Goal: Task Accomplishment & Management: Use online tool/utility

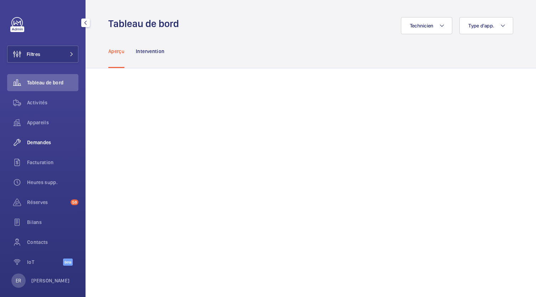
click at [54, 147] on div "Demandes" at bounding box center [42, 142] width 71 height 17
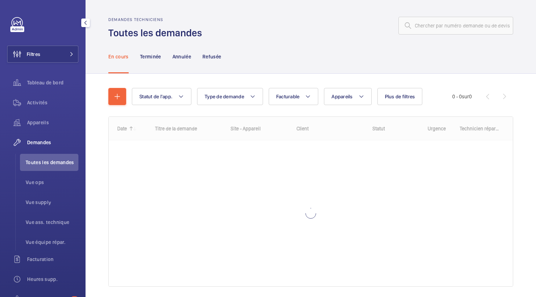
click at [52, 166] on li "Toutes les demandes" at bounding box center [49, 162] width 58 height 17
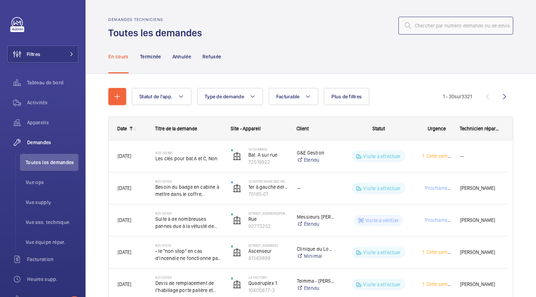
click at [423, 30] on input "text" at bounding box center [455, 26] width 115 height 18
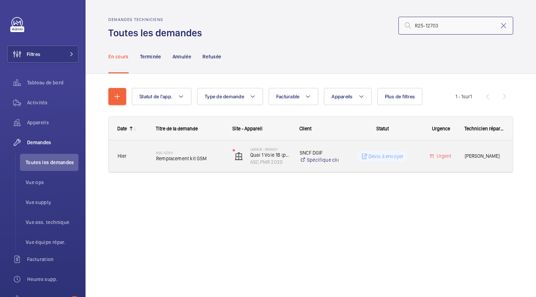
type input "R25-12703"
click at [196, 156] on span "Remplacement kit GSM" at bounding box center [189, 158] width 67 height 7
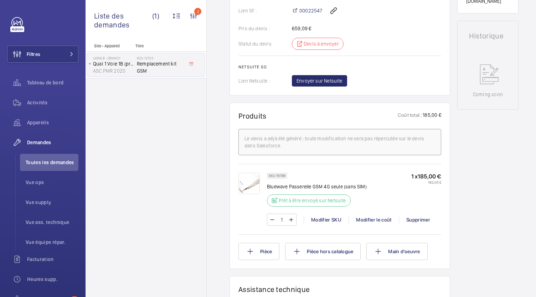
scroll to position [322, 0]
click at [319, 79] on span "Envoyer sur Netsuite" at bounding box center [319, 80] width 46 height 7
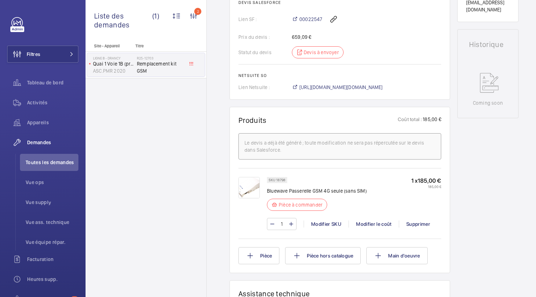
scroll to position [310, 0]
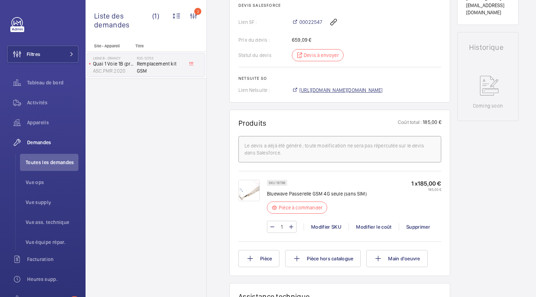
click at [339, 87] on span "https://6461500.app.netsuite.com/app/accounting/transactions/salesord.nl?id=303…" at bounding box center [340, 90] width 83 height 7
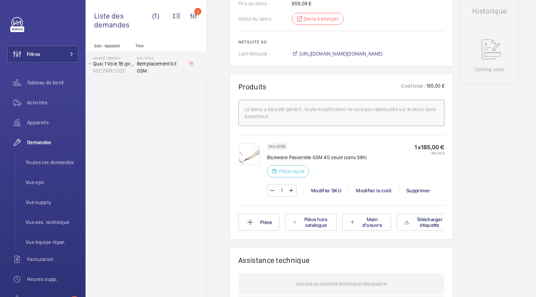
scroll to position [347, 0]
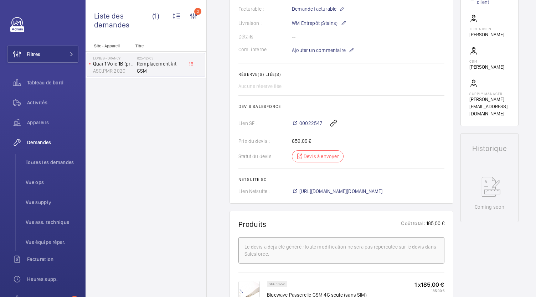
scroll to position [209, 0]
click at [326, 189] on span "[URL][DOMAIN_NAME][DOMAIN_NAME]" at bounding box center [340, 190] width 83 height 7
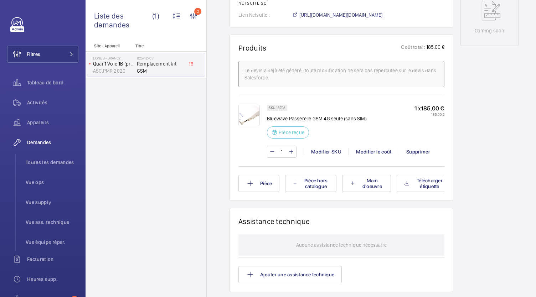
scroll to position [384, 0]
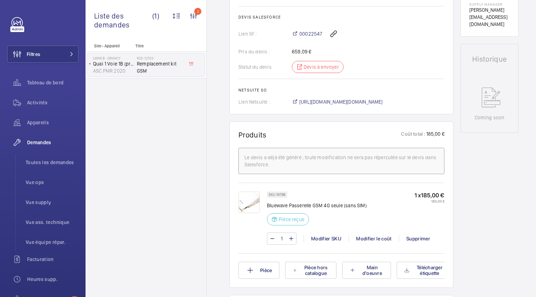
scroll to position [298, 0]
click at [62, 162] on span "Toutes les demandes" at bounding box center [52, 162] width 53 height 7
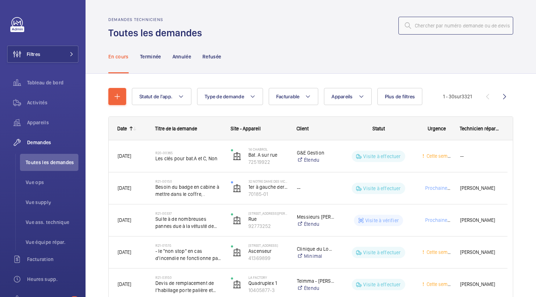
click at [466, 29] on input "text" at bounding box center [455, 26] width 115 height 18
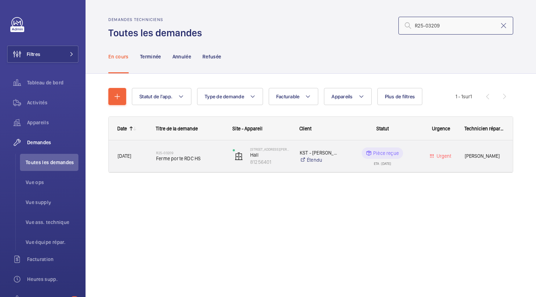
type input "R25-03209"
click at [168, 160] on span "Ferme porte RDC HS" at bounding box center [189, 158] width 67 height 7
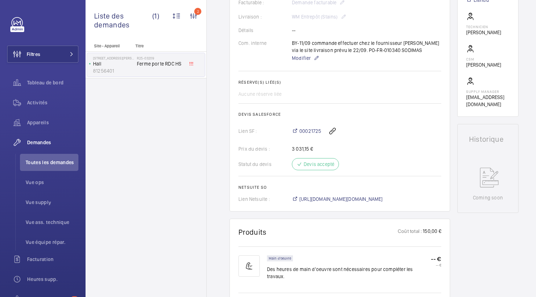
scroll to position [215, 0]
click at [329, 210] on wm-front-card "Demandes techniciens R25-03209 La demande de réparation a été créée le 3 mars 2…" at bounding box center [339, 33] width 220 height 357
click at [329, 203] on span "https://6461500.app.netsuite.com/app/accounting/transactions/salesord.nl?id=299…" at bounding box center [340, 199] width 83 height 7
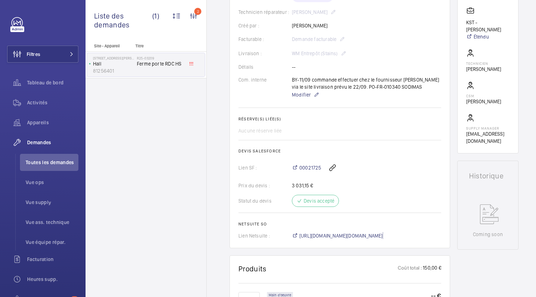
scroll to position [203, 0]
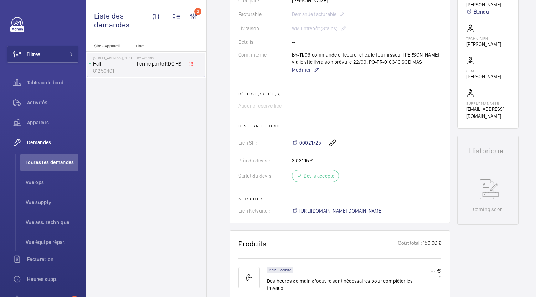
click at [313, 214] on span "https://6461500.app.netsuite.com/app/accounting/transactions/salesord.nl?id=299…" at bounding box center [340, 210] width 83 height 7
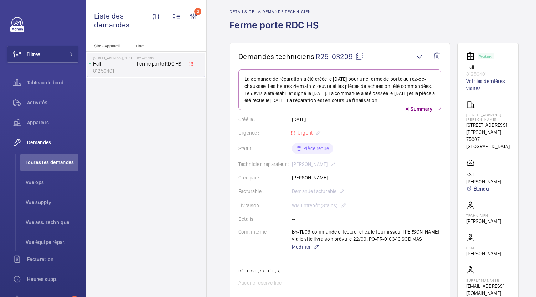
scroll to position [25, 0]
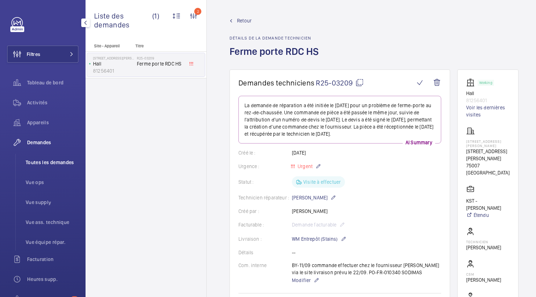
click at [58, 166] on li "Toutes les demandes" at bounding box center [49, 162] width 58 height 17
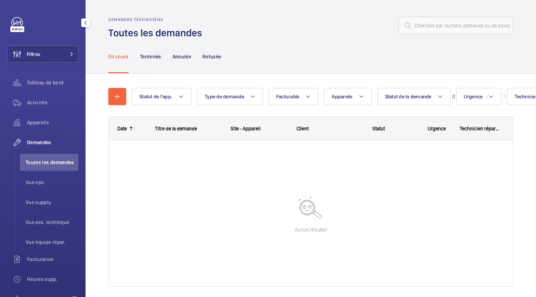
click at [58, 166] on li "Toutes les demandes" at bounding box center [49, 162] width 58 height 17
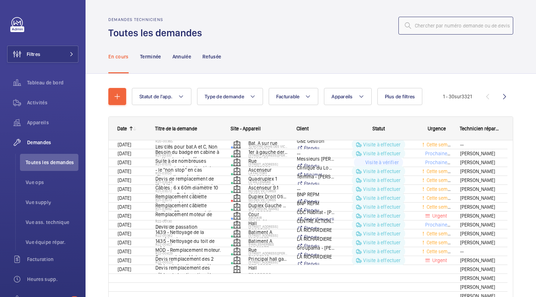
click at [477, 28] on input "text" at bounding box center [455, 26] width 115 height 18
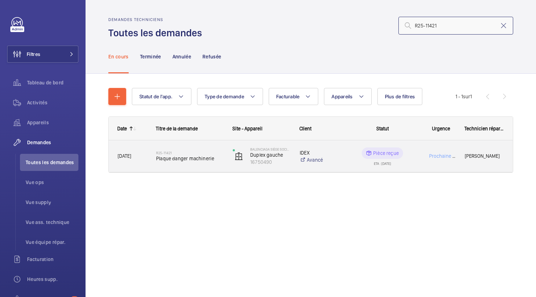
type input "R25-11421"
click at [180, 160] on span "Plaque danger machinerie" at bounding box center [189, 158] width 67 height 7
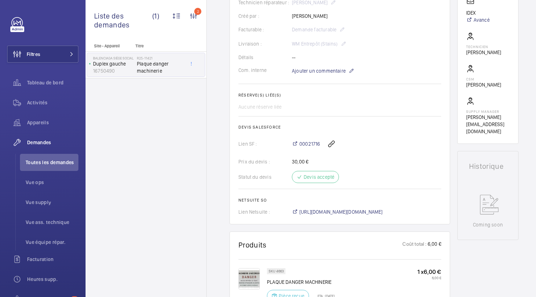
scroll to position [181, 0]
click at [323, 215] on span "https://6461500.app.netsuite.com/app/accounting/transactions/salesord.nl?id=300…" at bounding box center [340, 211] width 83 height 7
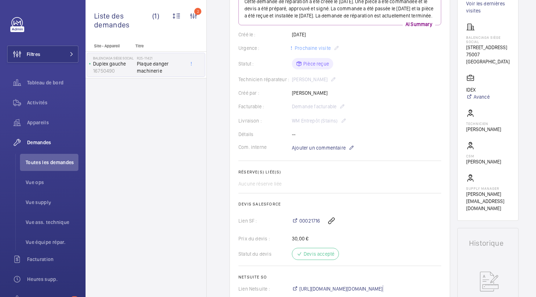
scroll to position [101, 0]
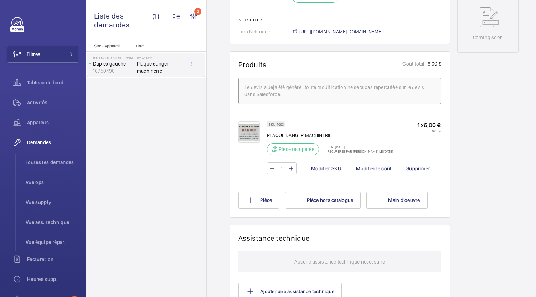
scroll to position [389, 0]
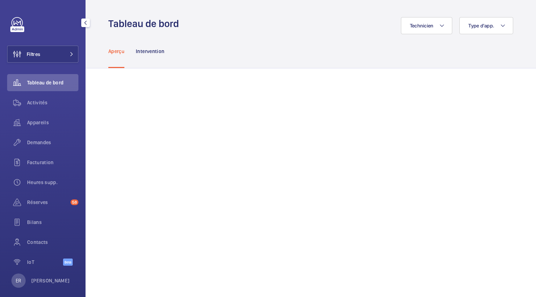
scroll to position [8, 0]
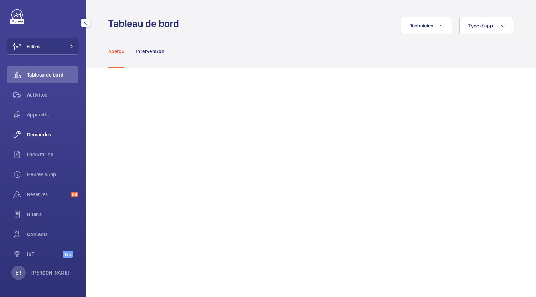
click at [45, 140] on div "Demandes" at bounding box center [42, 134] width 71 height 17
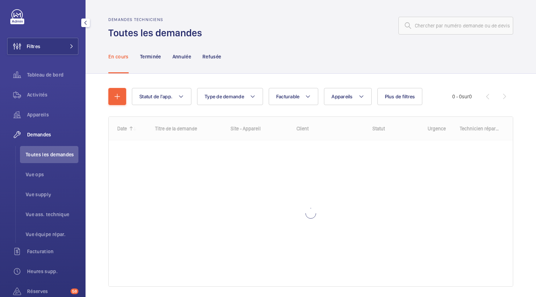
click at [45, 154] on span "Toutes les demandes" at bounding box center [52, 154] width 53 height 7
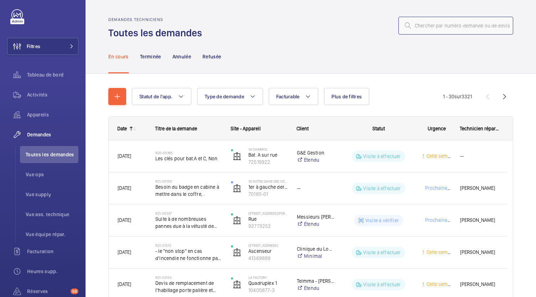
click at [425, 28] on input "text" at bounding box center [455, 26] width 115 height 18
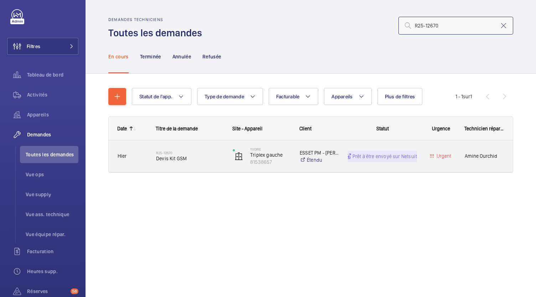
type input "R25-12670"
click at [182, 163] on div "R25-12670 Devis Kit GSM" at bounding box center [189, 156] width 67 height 21
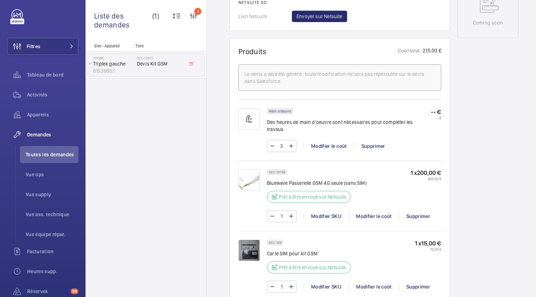
scroll to position [385, 0]
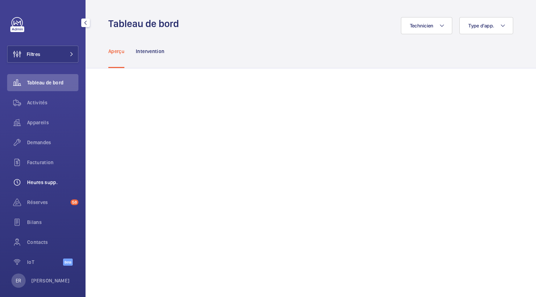
scroll to position [8, 0]
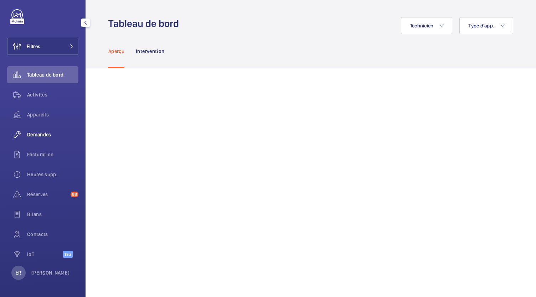
click at [41, 134] on span "Demandes" at bounding box center [52, 134] width 51 height 7
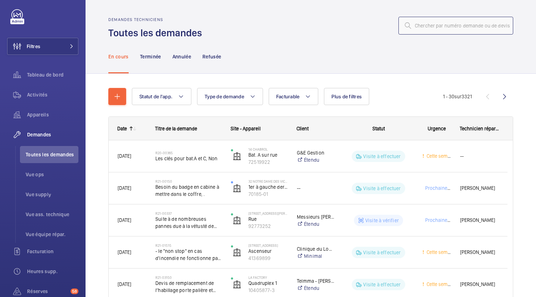
click at [421, 27] on input "text" at bounding box center [455, 26] width 115 height 18
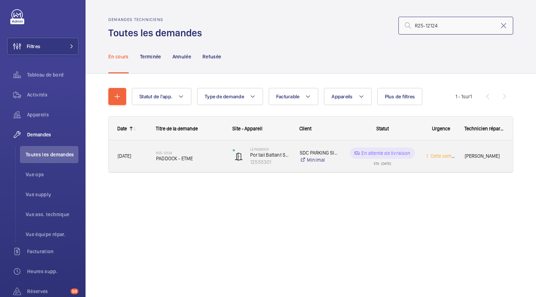
type input "R25-12124"
click at [183, 158] on span "PADDOCK - ETME" at bounding box center [189, 158] width 67 height 7
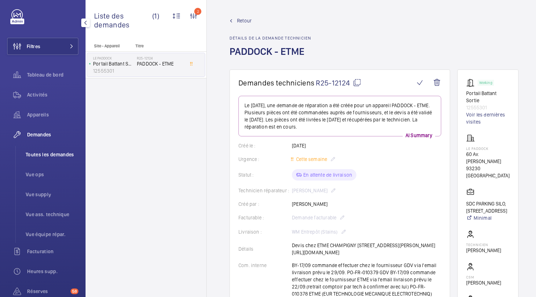
click at [59, 156] on span "Toutes les demandes" at bounding box center [52, 154] width 53 height 7
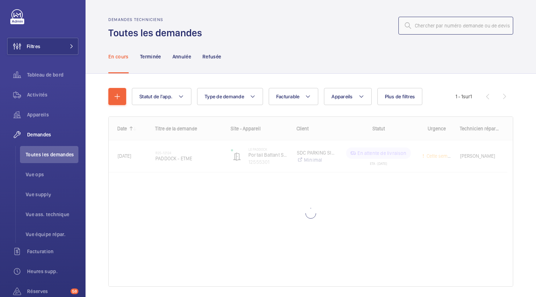
click at [432, 22] on input "text" at bounding box center [455, 26] width 115 height 18
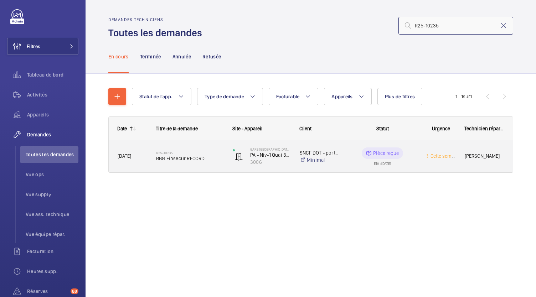
type input "R25-10235"
click at [184, 164] on div "R25-10235 BBG Finsecur RECORD" at bounding box center [189, 156] width 67 height 21
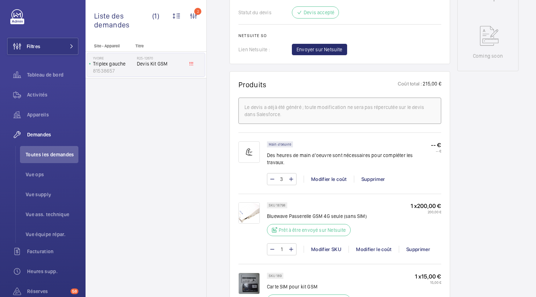
scroll to position [351, 0]
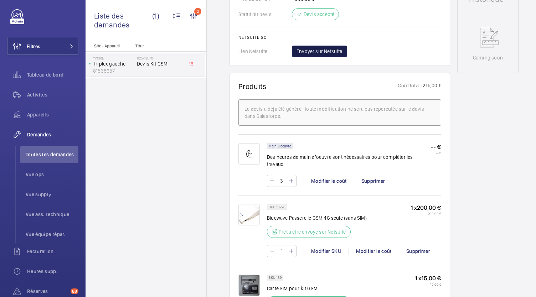
click at [315, 50] on span "Envoyer sur Netsuite" at bounding box center [319, 51] width 46 height 7
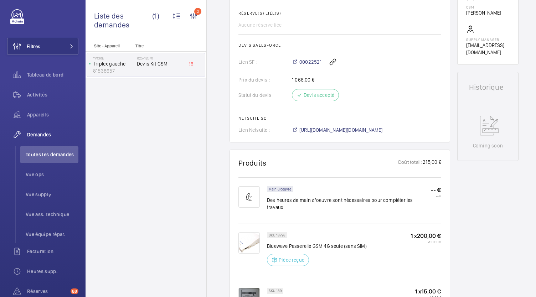
scroll to position [274, 0]
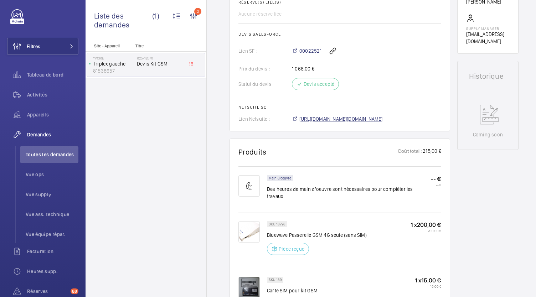
click at [325, 120] on span "[URL][DOMAIN_NAME][DOMAIN_NAME]" at bounding box center [340, 118] width 83 height 7
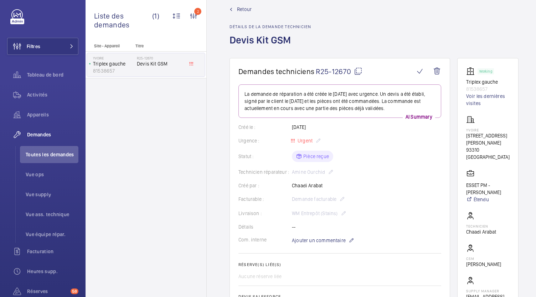
scroll to position [0, 0]
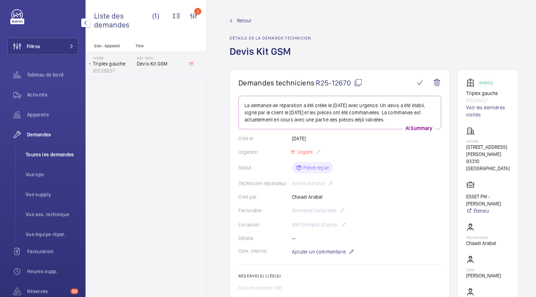
click at [73, 154] on span "Toutes les demandes" at bounding box center [52, 154] width 53 height 7
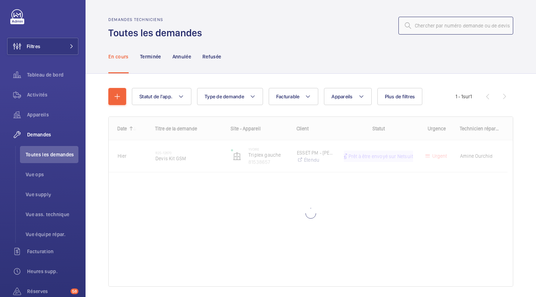
click at [435, 29] on input "text" at bounding box center [455, 26] width 115 height 18
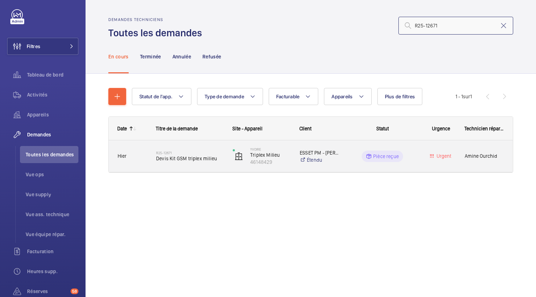
type input "R25-12671"
click at [179, 159] on span "Devis Kit GSM triplex milieu" at bounding box center [189, 158] width 67 height 7
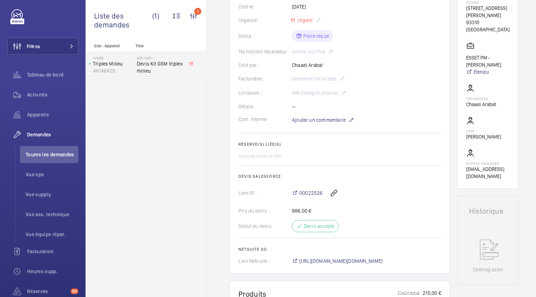
scroll to position [186, 0]
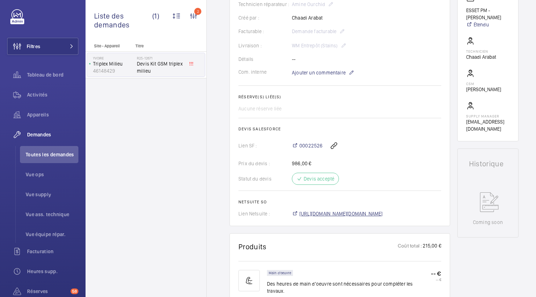
click at [321, 210] on span "[URL][DOMAIN_NAME][DOMAIN_NAME]" at bounding box center [340, 213] width 83 height 7
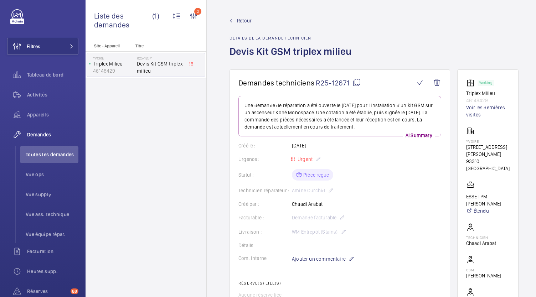
scroll to position [0, 0]
click at [45, 155] on span "Toutes les demandes" at bounding box center [52, 154] width 53 height 7
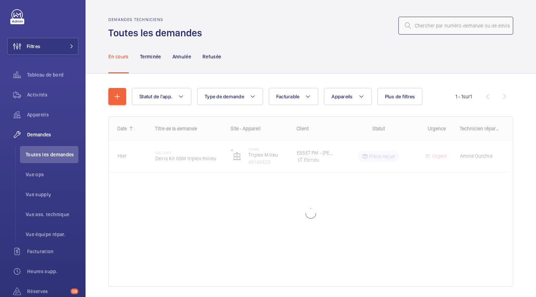
click at [437, 29] on input "text" at bounding box center [455, 26] width 115 height 18
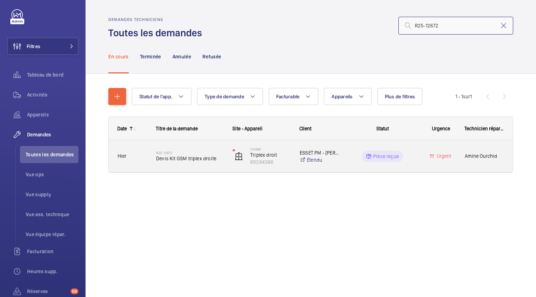
type input "R25-12672"
click at [174, 159] on span "Devis Kit GSM triplex droite" at bounding box center [189, 158] width 67 height 7
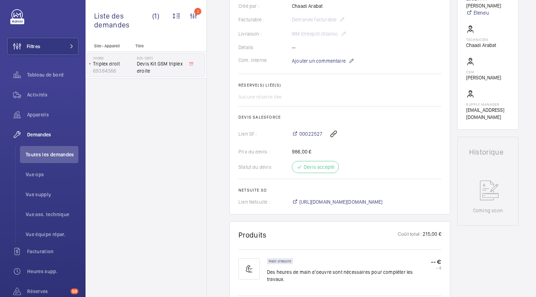
scroll to position [200, 0]
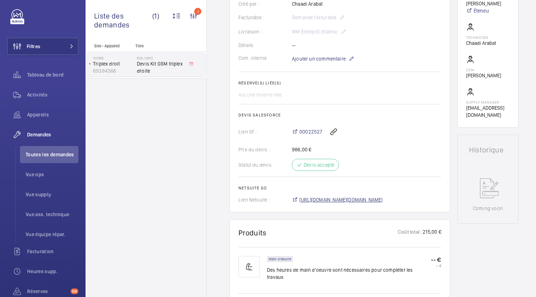
click at [330, 199] on span "[URL][DOMAIN_NAME][DOMAIN_NAME]" at bounding box center [340, 199] width 83 height 7
click at [70, 151] on span "Toutes les demandes" at bounding box center [52, 154] width 53 height 7
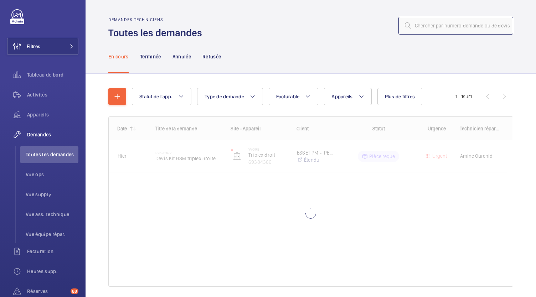
click at [415, 25] on input "text" at bounding box center [455, 26] width 115 height 18
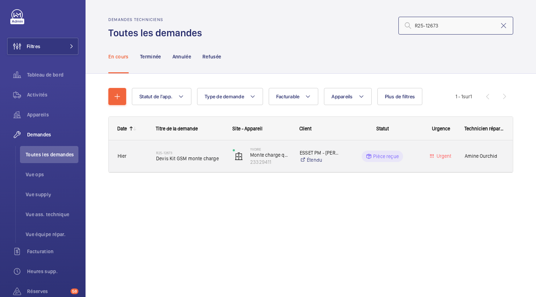
type input "R25-12673"
click at [170, 158] on span "Devis Kit GSM monte charge" at bounding box center [189, 158] width 67 height 7
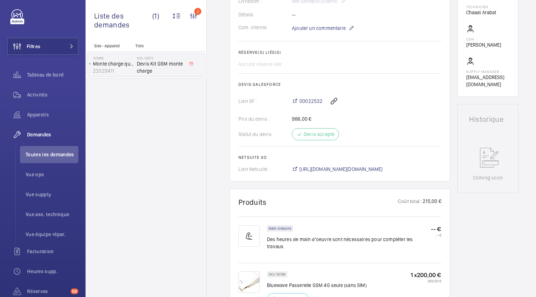
scroll to position [231, 0]
click at [300, 168] on span "[URL][DOMAIN_NAME][DOMAIN_NAME]" at bounding box center [340, 168] width 83 height 7
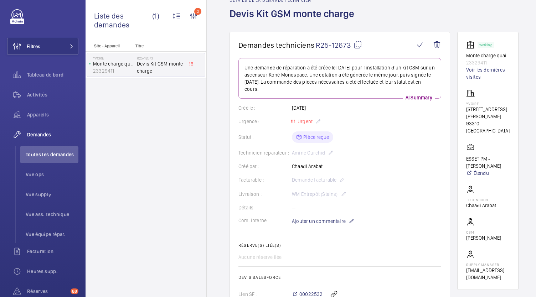
scroll to position [0, 0]
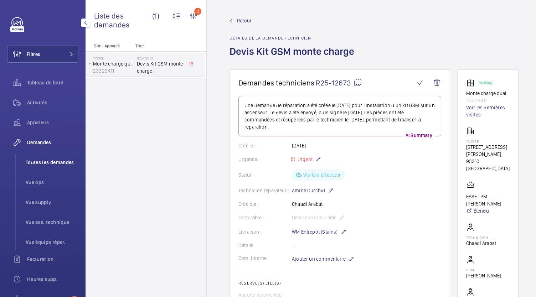
click at [48, 161] on span "Toutes les demandes" at bounding box center [52, 162] width 53 height 7
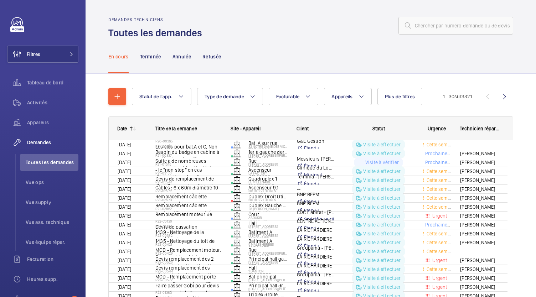
scroll to position [6, 0]
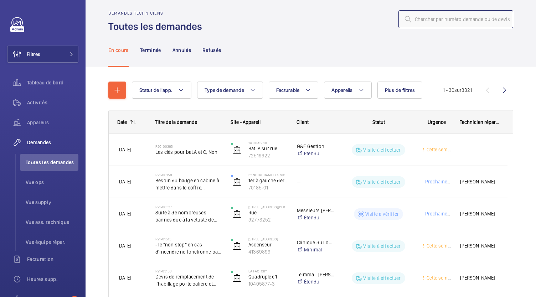
click at [429, 21] on input "text" at bounding box center [455, 19] width 115 height 18
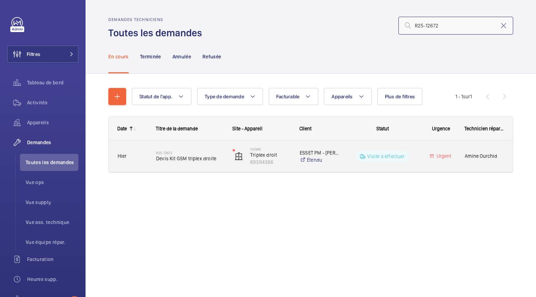
type input "R25-12672"
click at [194, 158] on span "Devis Kit GSM triplex droite" at bounding box center [189, 158] width 67 height 7
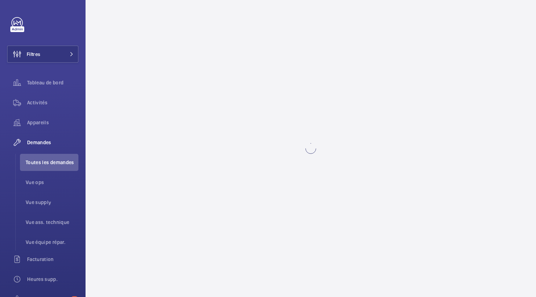
click at [275, 167] on wm-front-async-data-loader at bounding box center [310, 148] width 450 height 297
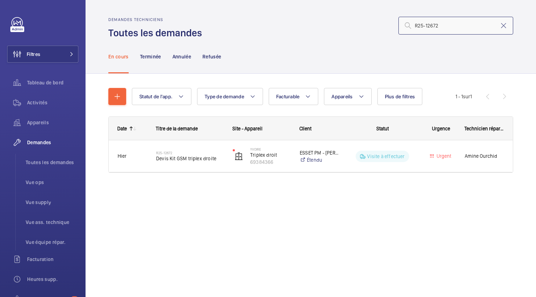
click at [441, 26] on input "R25-12672" at bounding box center [455, 26] width 115 height 18
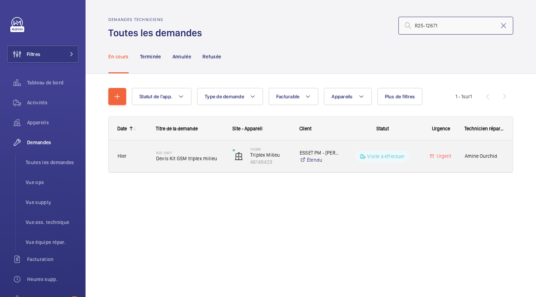
type input "R25-12671"
click at [201, 155] on span "Devis Kit GSM triplex milieu" at bounding box center [189, 158] width 67 height 7
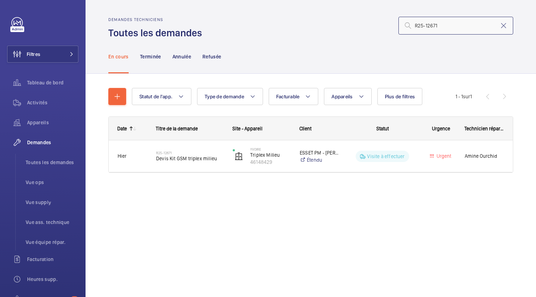
click at [440, 26] on input "R25-12671" at bounding box center [455, 26] width 115 height 18
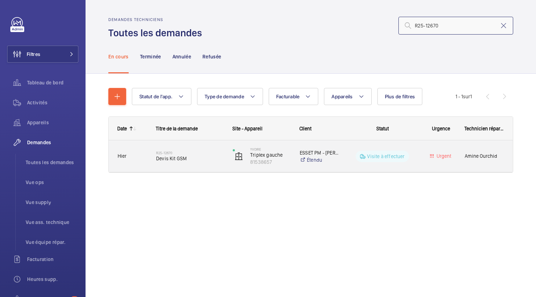
type input "R25-12670"
click at [202, 163] on div "R25-12670 Devis Kit GSM" at bounding box center [189, 156] width 67 height 21
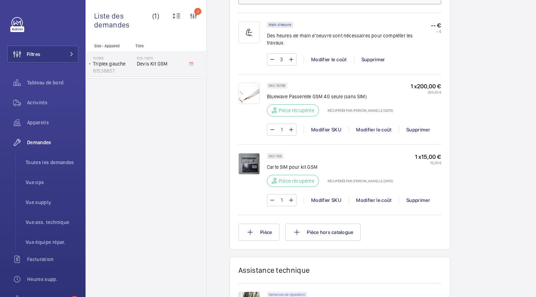
scroll to position [461, 0]
